Goal: Information Seeking & Learning: Learn about a topic

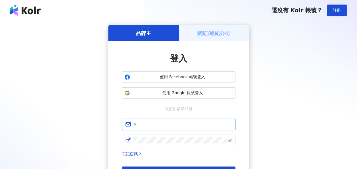
type input "**********"
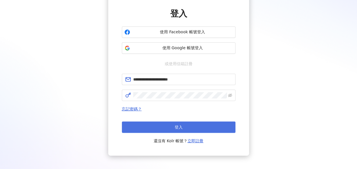
click at [186, 129] on button "登入" at bounding box center [179, 126] width 114 height 11
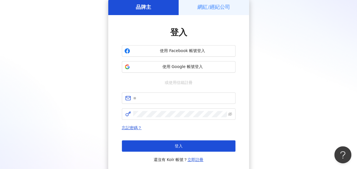
scroll to position [45, 0]
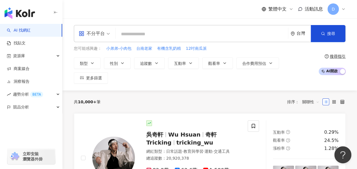
click at [204, 39] on input "search" at bounding box center [202, 34] width 168 height 11
type input "*"
click at [92, 62] on icon "button" at bounding box center [92, 63] width 5 height 5
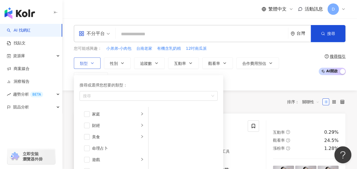
scroll to position [57, 0]
click at [84, 135] on span "button" at bounding box center [87, 136] width 6 height 6
click at [141, 135] on icon "right" at bounding box center [142, 135] width 2 height 3
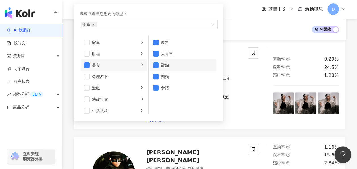
scroll to position [72, 0]
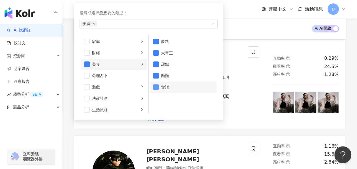
click at [157, 85] on span "button" at bounding box center [156, 87] width 6 height 6
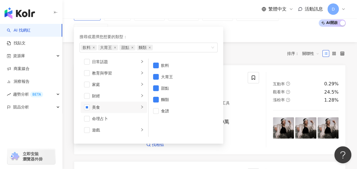
scroll to position [39, 0]
click at [158, 26] on div "搜尋或選擇您想要的類型： 飲料 大胃王 甜點 麵類 藝術與娛樂 美妝時尚 氣候和環境 日常話題 教育與學習 家庭 財經 美食 命理占卜 遊戲 法政社會 生活風…" at bounding box center [146, 83] width 145 height 119
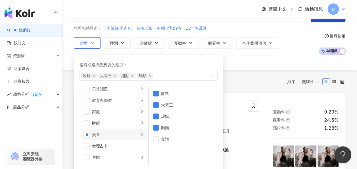
scroll to position [20, 0]
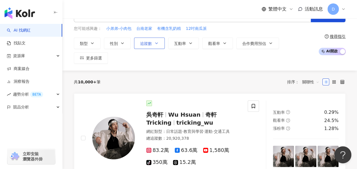
click at [152, 43] on button "追蹤數" at bounding box center [149, 42] width 31 height 11
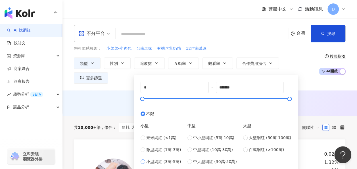
click at [164, 159] on span "小型網紅 (3萬-5萬)" at bounding box center [163, 161] width 35 height 6
type input "*****"
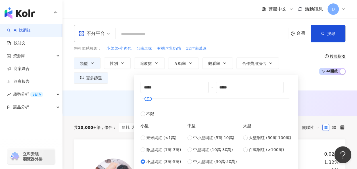
scroll to position [18, 0]
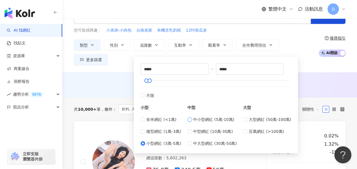
click at [195, 119] on span "中小型網紅 (5萬-10萬)" at bounding box center [213, 119] width 41 height 6
type input "*****"
click at [108, 72] on div "AI 推薦 ： 無結果，請嘗試搜尋其他語言關鍵字或條件" at bounding box center [209, 84] width 294 height 25
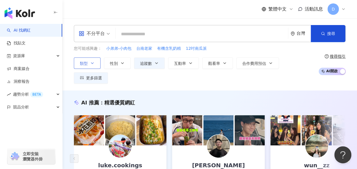
click at [94, 61] on button "類型" at bounding box center [87, 62] width 27 height 11
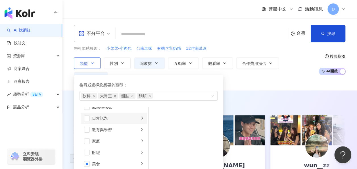
scroll to position [51, 0]
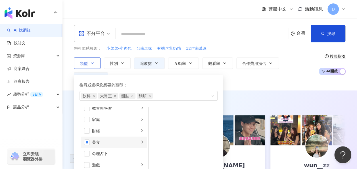
click at [134, 138] on li "美食" at bounding box center [114, 141] width 66 height 11
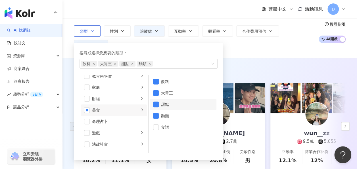
scroll to position [33, 0]
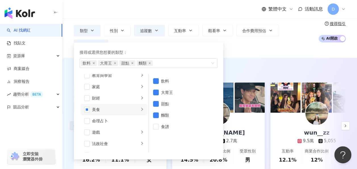
click at [237, 58] on div "AI 推薦 ： 精選優質網紅 luke.cookings 6.6萬 1.1萬 互動率 16.2% 商業合作比例 11.1% 受眾性別 女 宥維 3.7萬 2.…" at bounding box center [209, 124] width 294 height 132
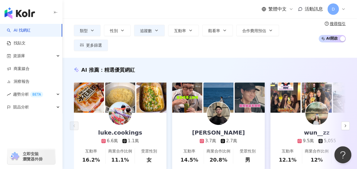
scroll to position [0, 0]
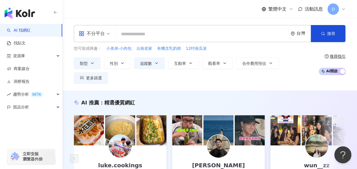
click at [237, 33] on input "search" at bounding box center [202, 34] width 168 height 11
click at [87, 63] on button "類型" at bounding box center [87, 62] width 27 height 11
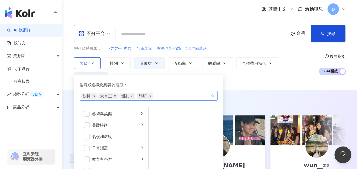
click at [94, 95] on icon "close" at bounding box center [94, 95] width 2 height 2
click at [94, 95] on span "大胃王" at bounding box center [89, 96] width 12 height 6
click at [98, 96] on icon "close" at bounding box center [97, 95] width 2 height 2
click at [93, 95] on icon "close" at bounding box center [94, 95] width 2 height 2
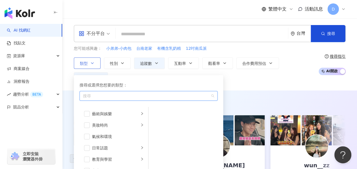
click at [177, 30] on input "search" at bounding box center [202, 34] width 168 height 11
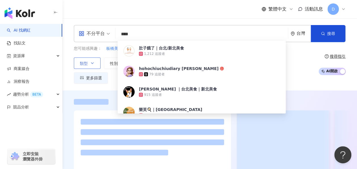
click at [200, 15] on div "繁體中文 活動訊息 D" at bounding box center [210, 9] width 272 height 18
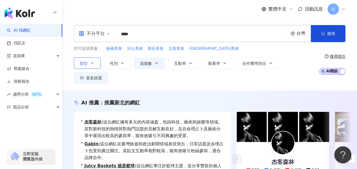
click at [179, 24] on div "不分平台 **** 台灣 搜尋 e586ebd1-a4fe-45b8-a8e6-eb4d0fe7fd21 肚子餓了｜台北/新北美食 1,212 追蹤者 hoh…" at bounding box center [209, 54] width 294 height 72
click at [188, 35] on input "****" at bounding box center [202, 34] width 168 height 11
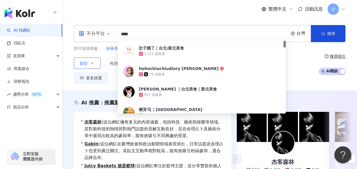
click at [188, 35] on input "****" at bounding box center [202, 34] width 168 height 11
paste input "**********"
type input "**********"
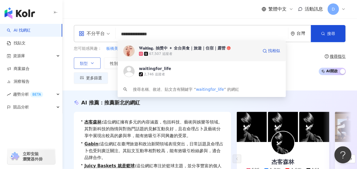
click at [179, 49] on div "𝐖𝐚𝐢𝐭𝐢𝐧𝐠. 抽獎中 ✦ 全台美食｜旅遊｜住宿｜露營" at bounding box center [182, 48] width 87 height 6
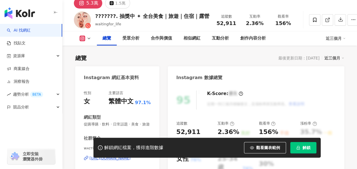
click at [306, 152] on button "解鎖" at bounding box center [303, 147] width 26 height 11
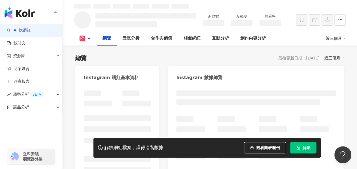
scroll to position [83, 0]
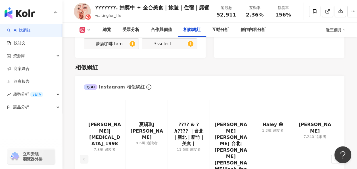
scroll to position [941, 0]
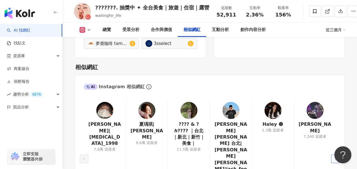
click at [335, 157] on icon "right" at bounding box center [334, 158] width 3 height 3
